Goal: Task Accomplishment & Management: Manage account settings

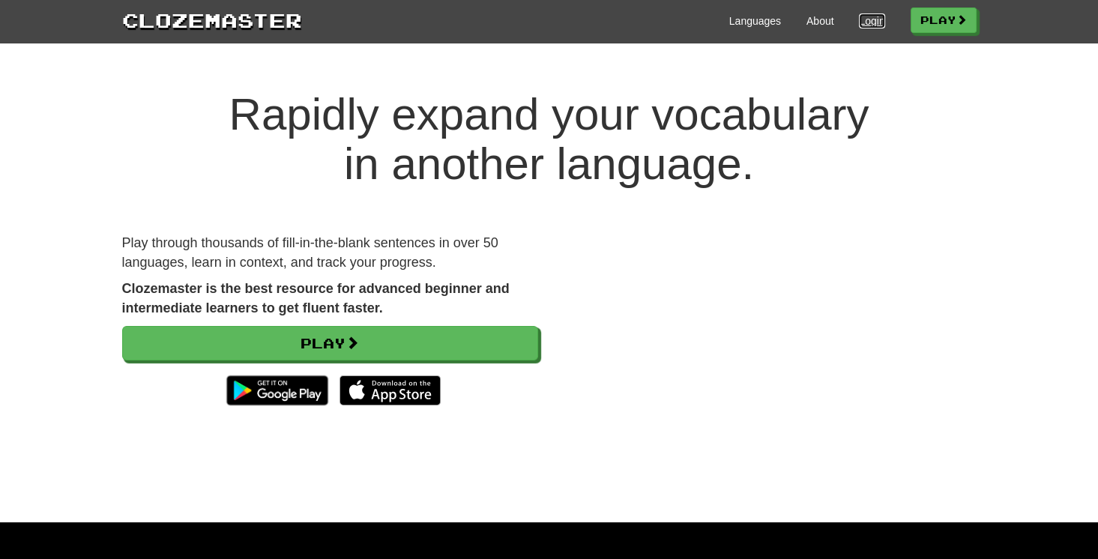
click at [862, 16] on link "Login" at bounding box center [871, 20] width 25 height 15
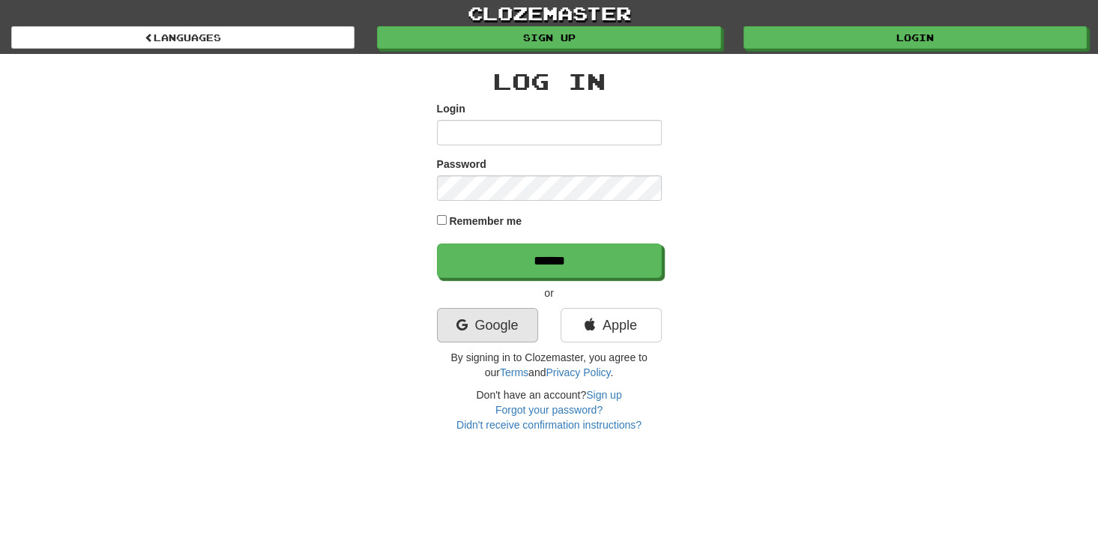
type input "**********"
click at [495, 331] on link "Google" at bounding box center [487, 325] width 101 height 34
